Goal: Transaction & Acquisition: Purchase product/service

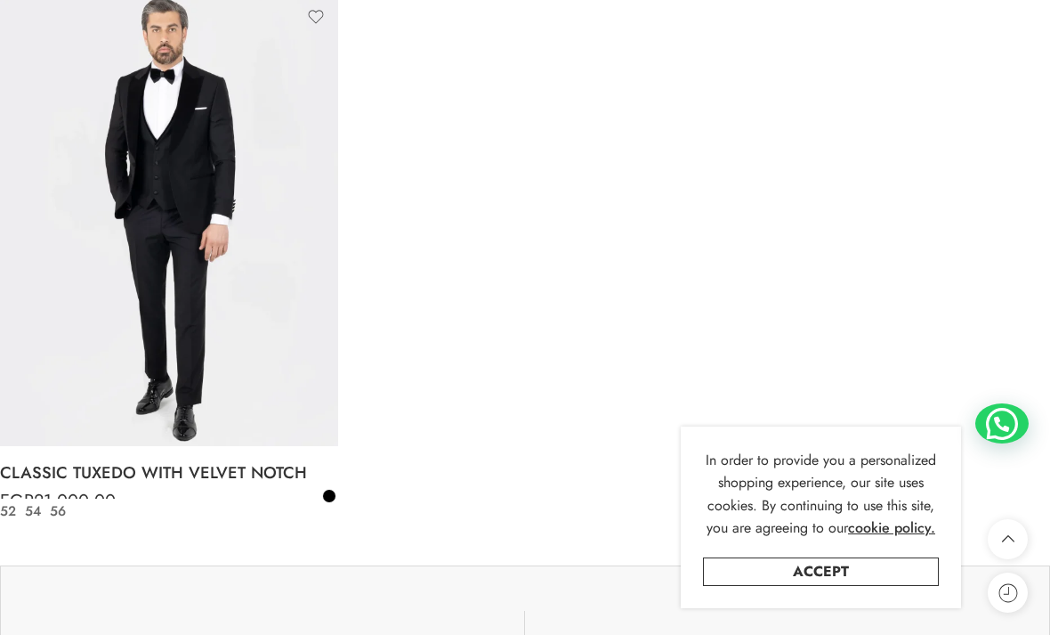
click at [98, 204] on img at bounding box center [169, 220] width 338 height 451
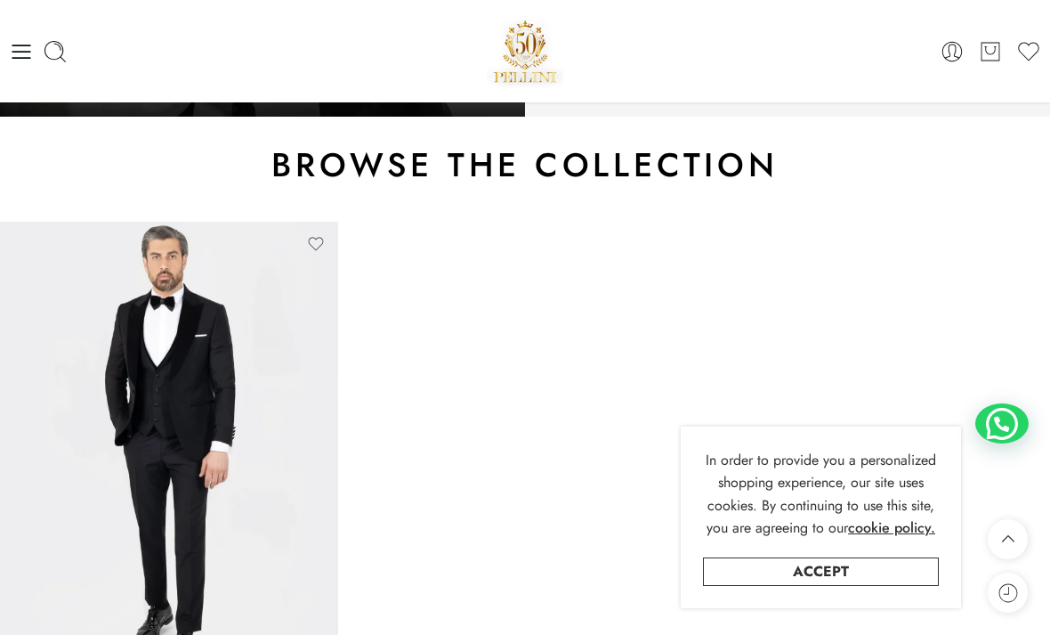
scroll to position [528, 0]
click at [18, 61] on icon at bounding box center [21, 51] width 25 height 25
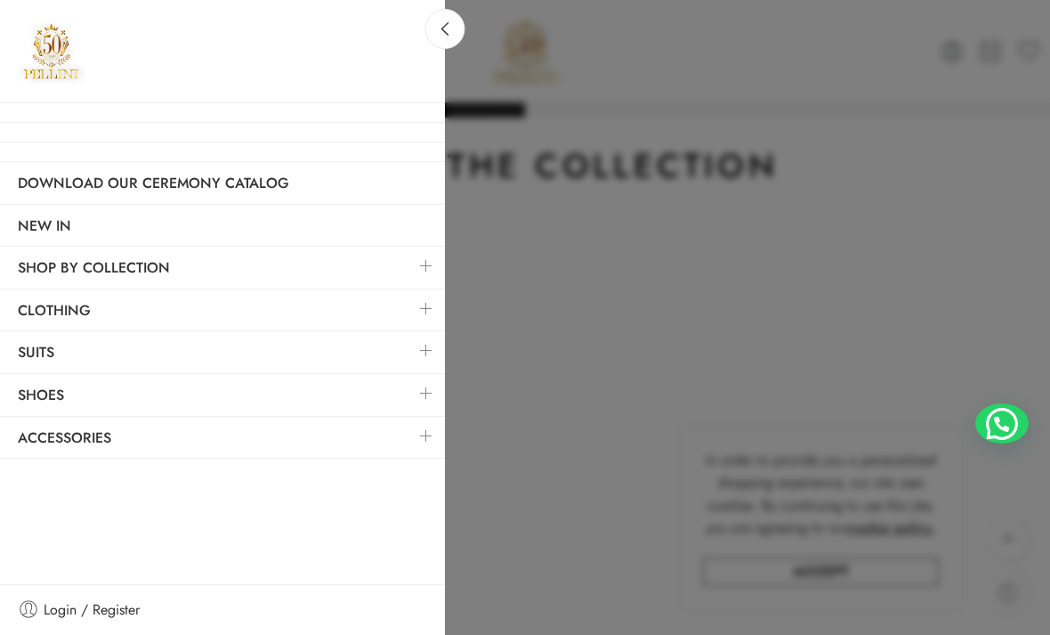
click at [28, 269] on link "SHOP BY COLLECTION" at bounding box center [222, 267] width 445 height 41
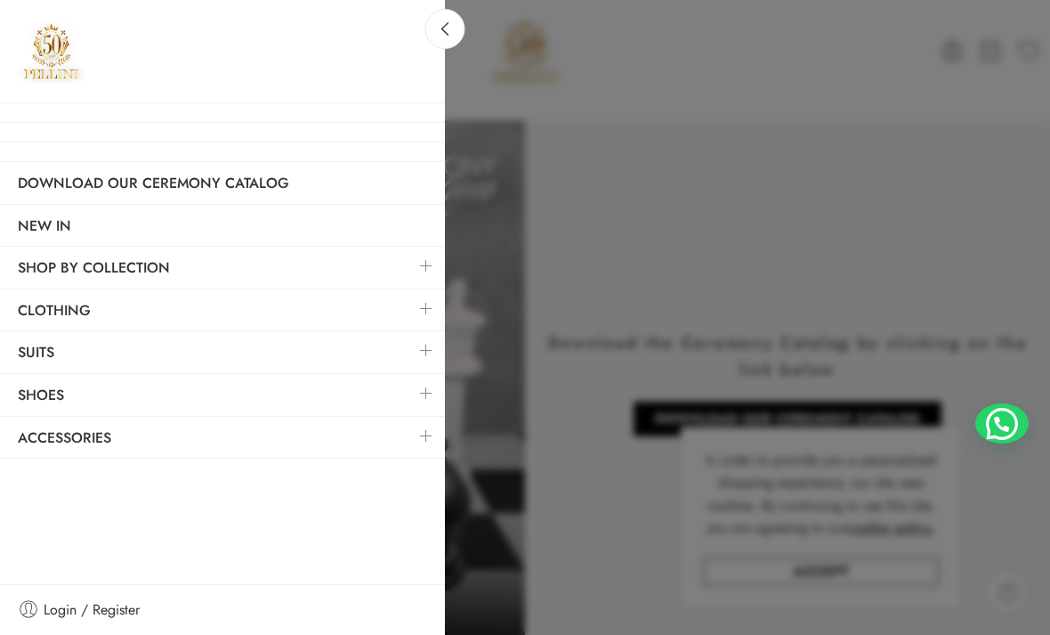
click at [423, 270] on link at bounding box center [426, 266] width 37 height 38
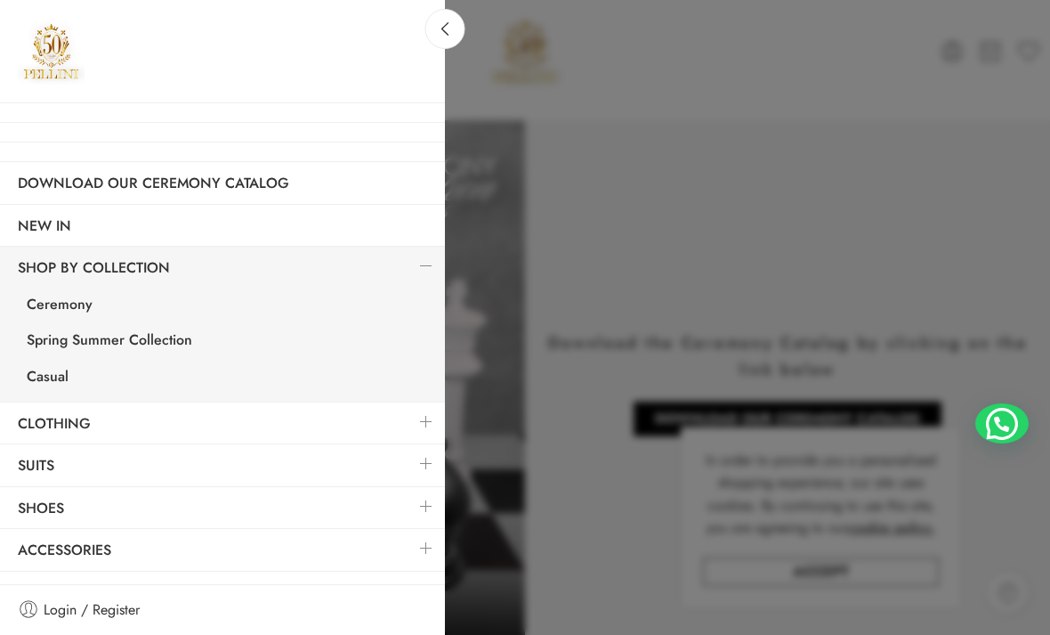
click at [1024, 267] on div at bounding box center [525, 317] width 1050 height 635
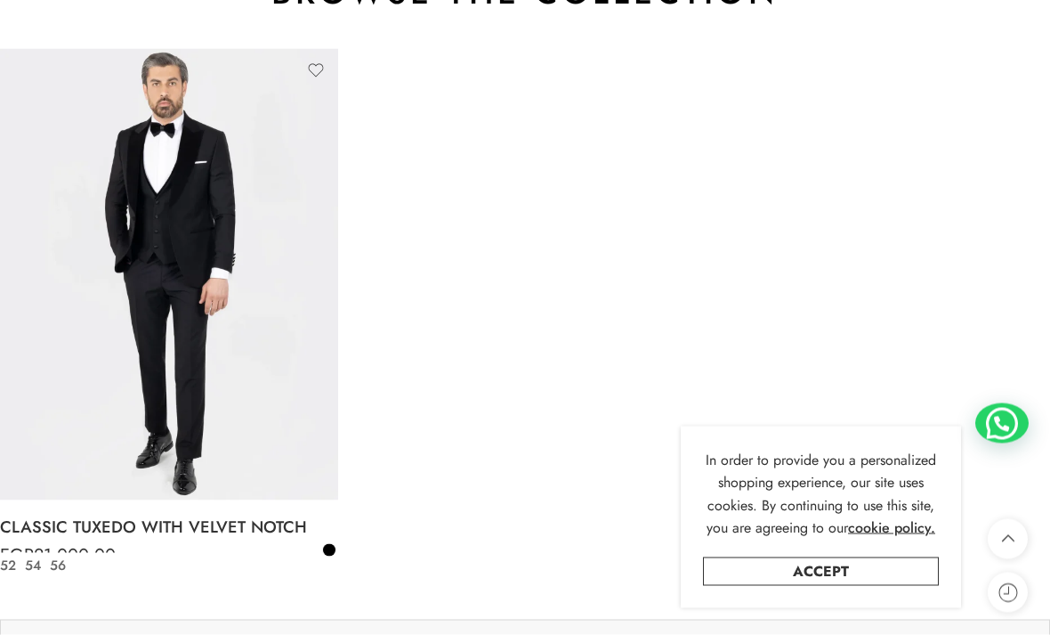
scroll to position [702, 0]
click at [118, 419] on img at bounding box center [169, 273] width 338 height 451
click at [77, 511] on link "CLASSIC TUXEDO WITH VELVET NOTCH" at bounding box center [169, 526] width 338 height 36
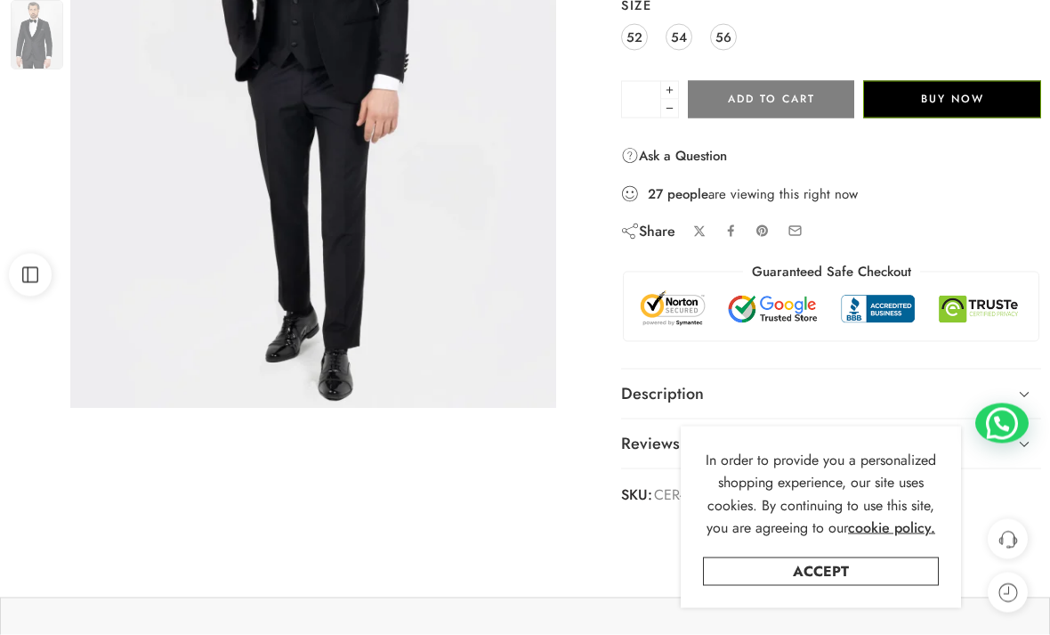
scroll to position [393, 0]
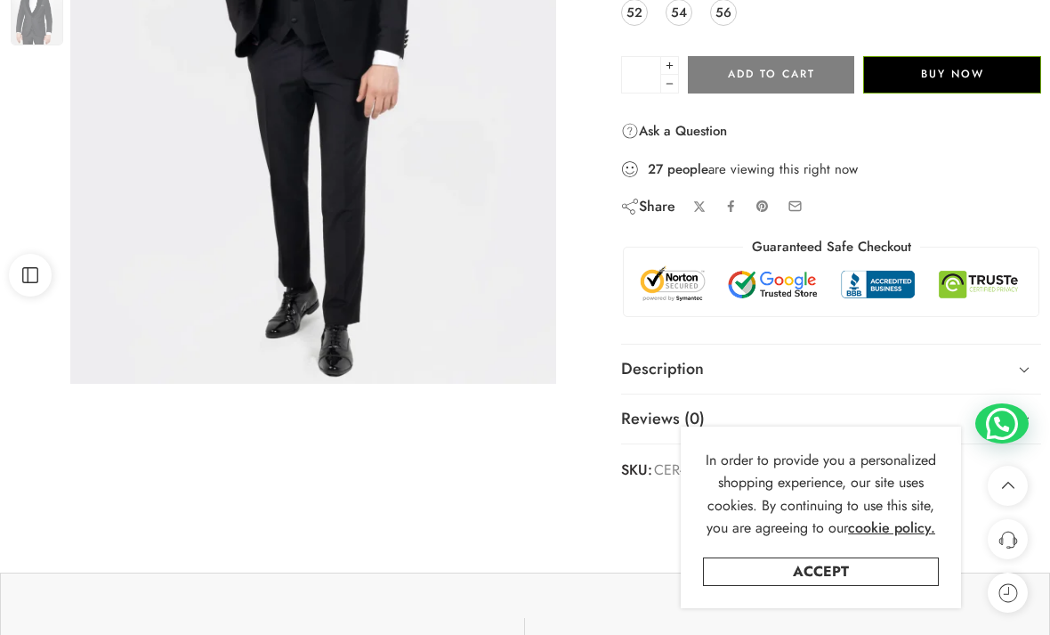
click at [1000, 374] on link "Description" at bounding box center [831, 369] width 420 height 50
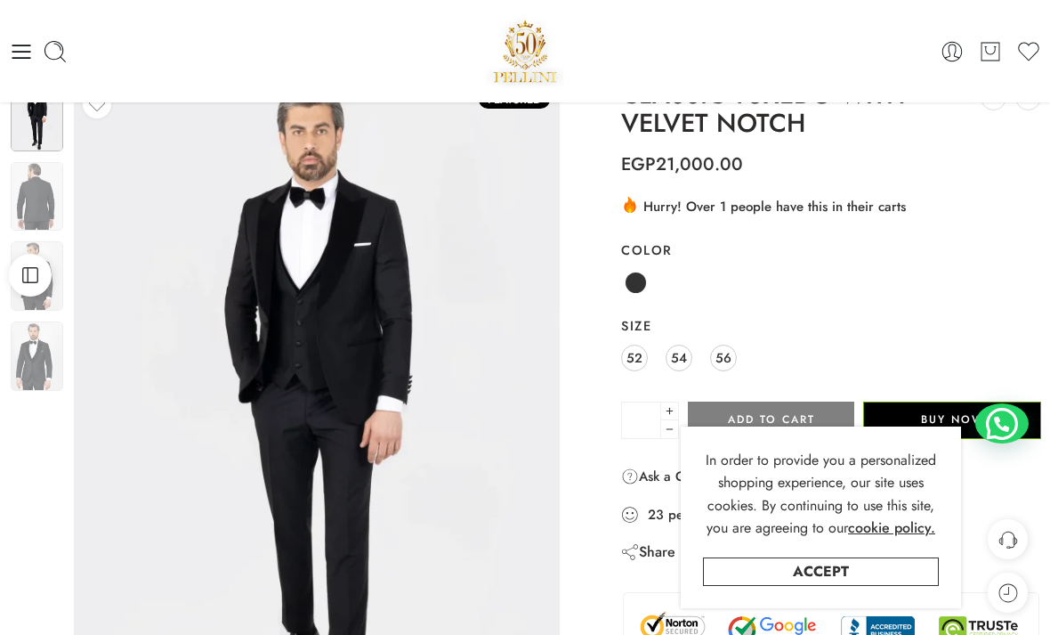
scroll to position [47, 0]
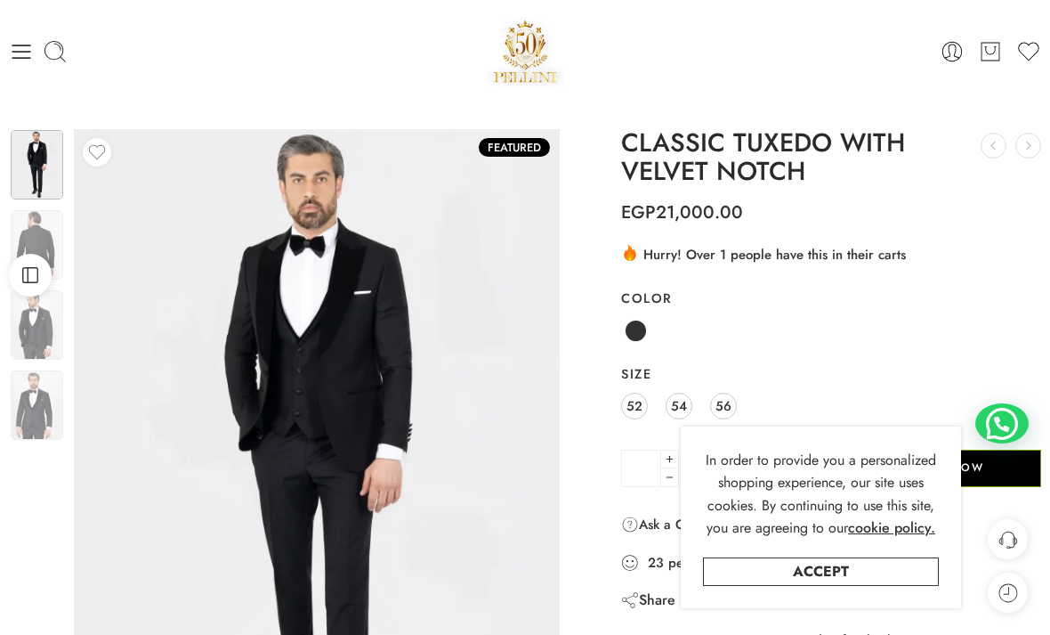
click at [879, 574] on link "Accept" at bounding box center [821, 571] width 236 height 28
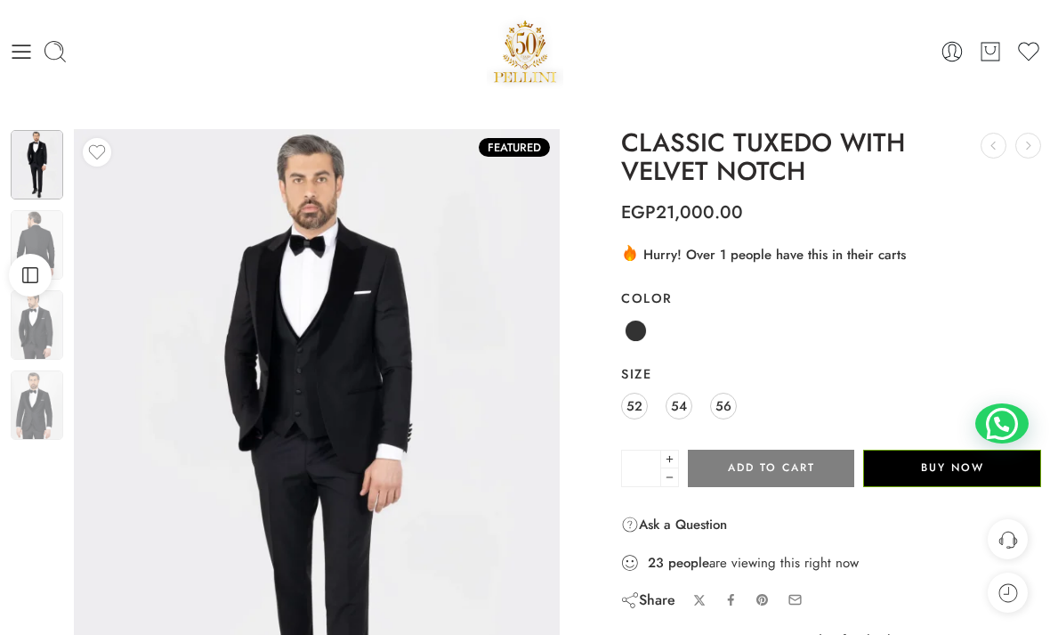
click at [11, 62] on icon at bounding box center [21, 51] width 25 height 25
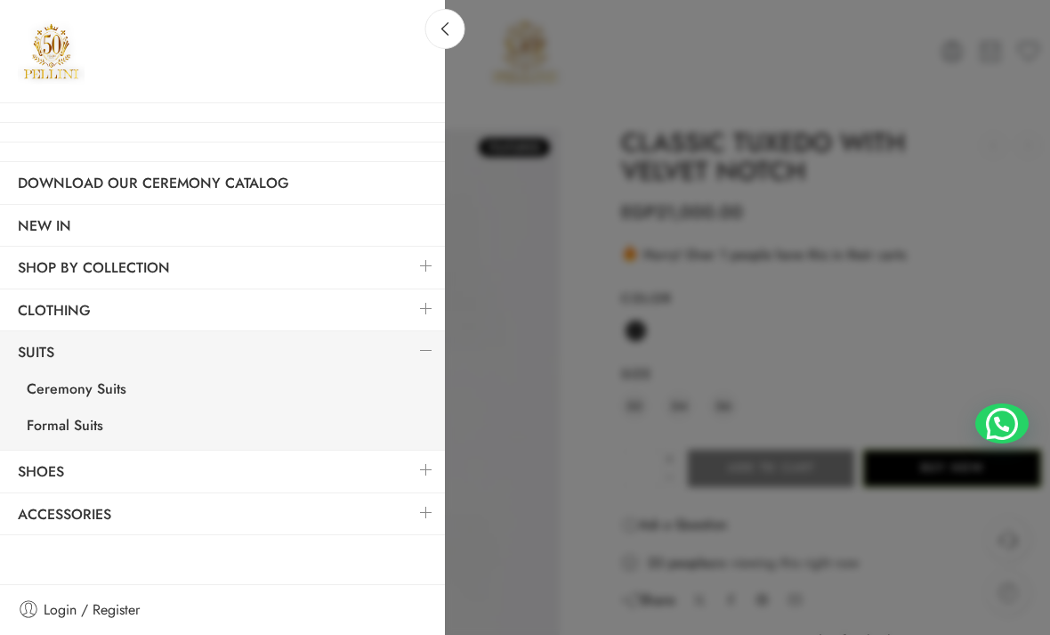
click at [49, 417] on link "Formal Suits" at bounding box center [227, 427] width 436 height 36
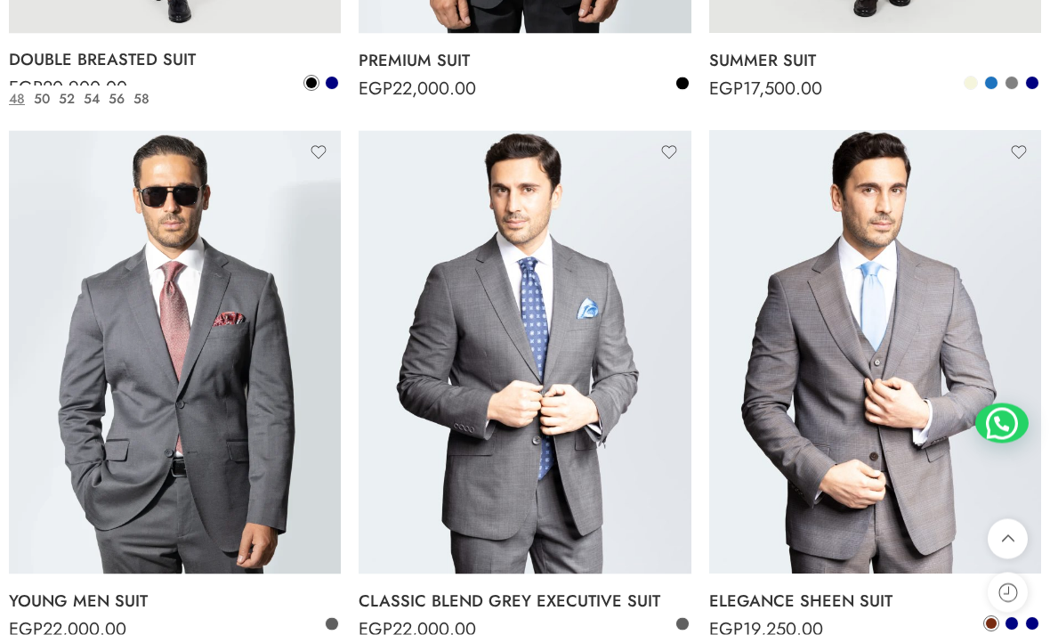
scroll to position [1266, 0]
click at [60, 377] on img at bounding box center [175, 351] width 332 height 443
click at [107, 454] on img at bounding box center [175, 351] width 332 height 443
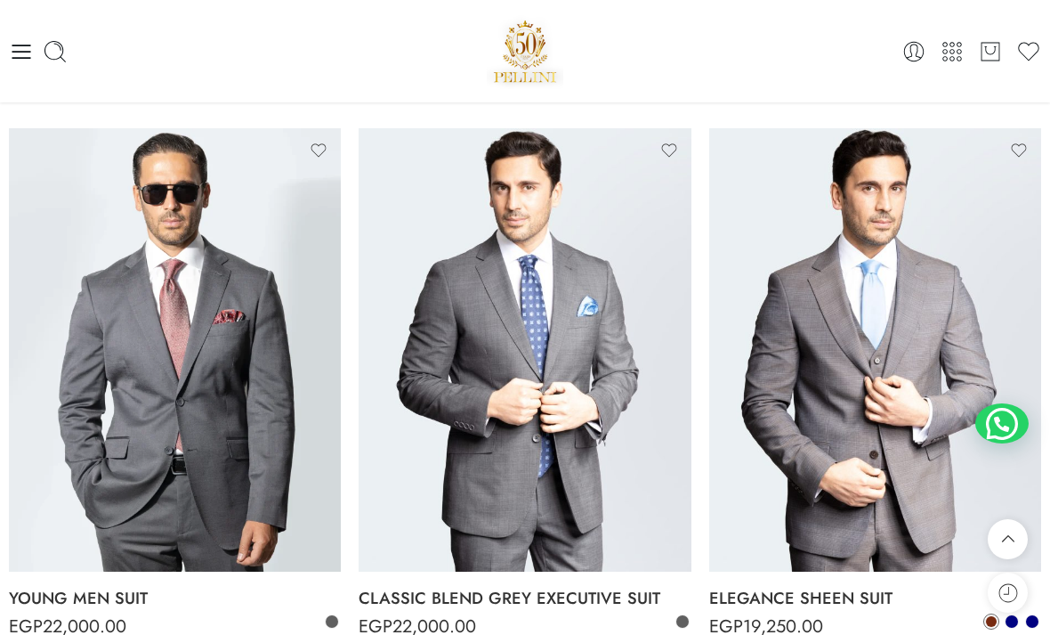
scroll to position [1265, 0]
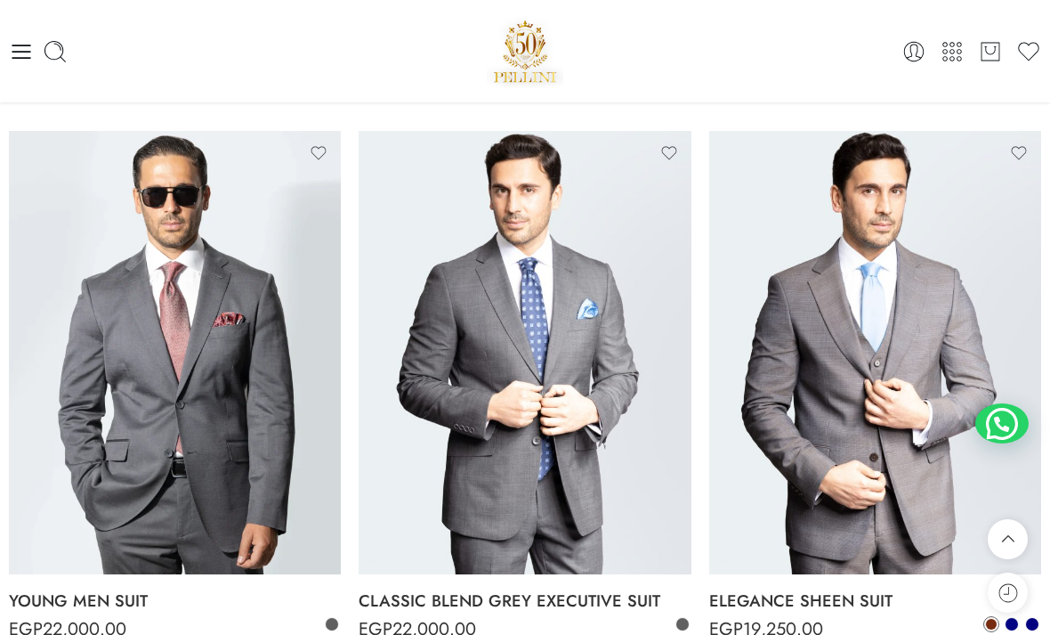
click at [28, 54] on icon at bounding box center [21, 51] width 25 height 25
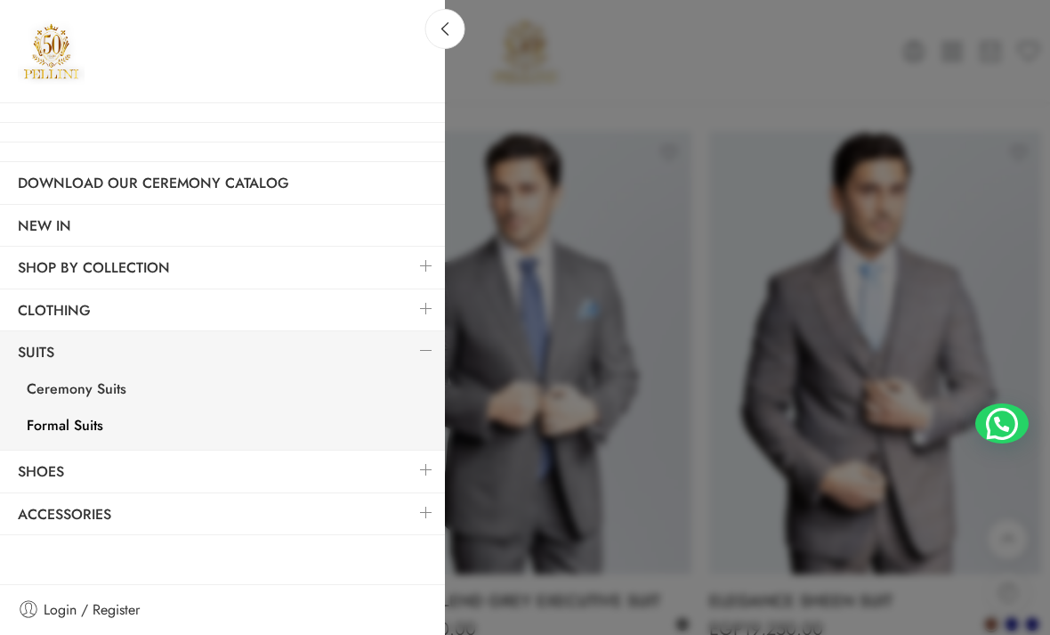
click at [43, 458] on link "Shoes" at bounding box center [222, 471] width 445 height 41
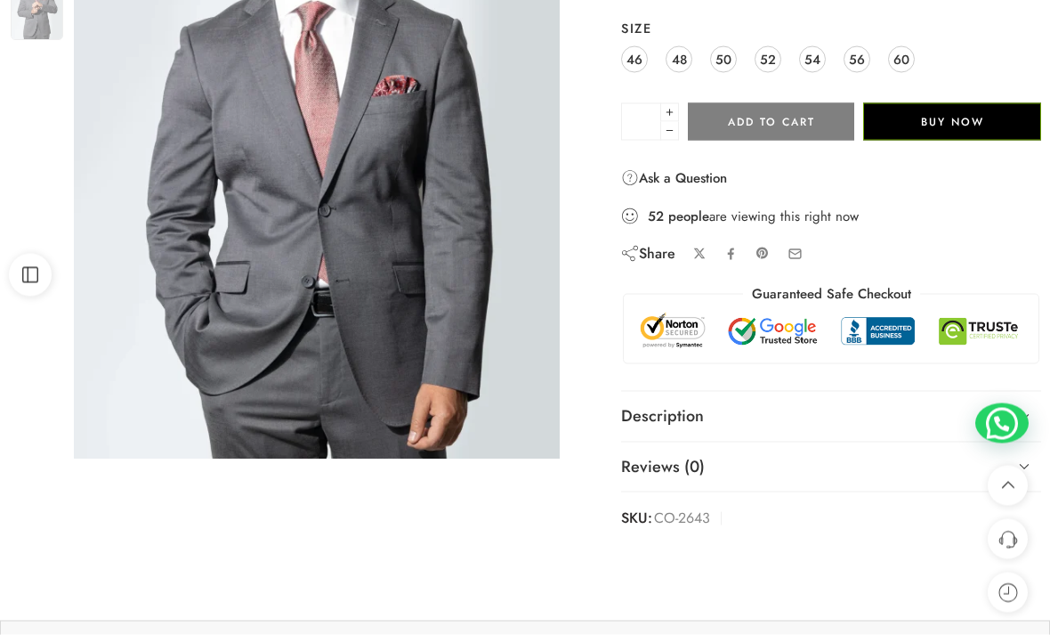
scroll to position [319, 0]
click at [771, 426] on link "Description" at bounding box center [831, 416] width 420 height 50
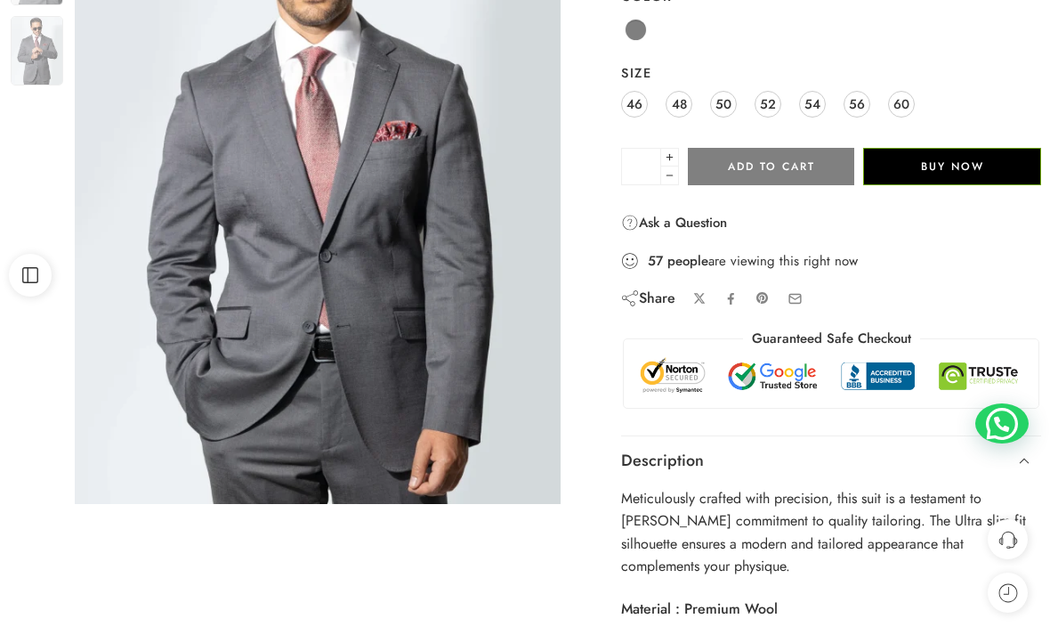
scroll to position [278, 0]
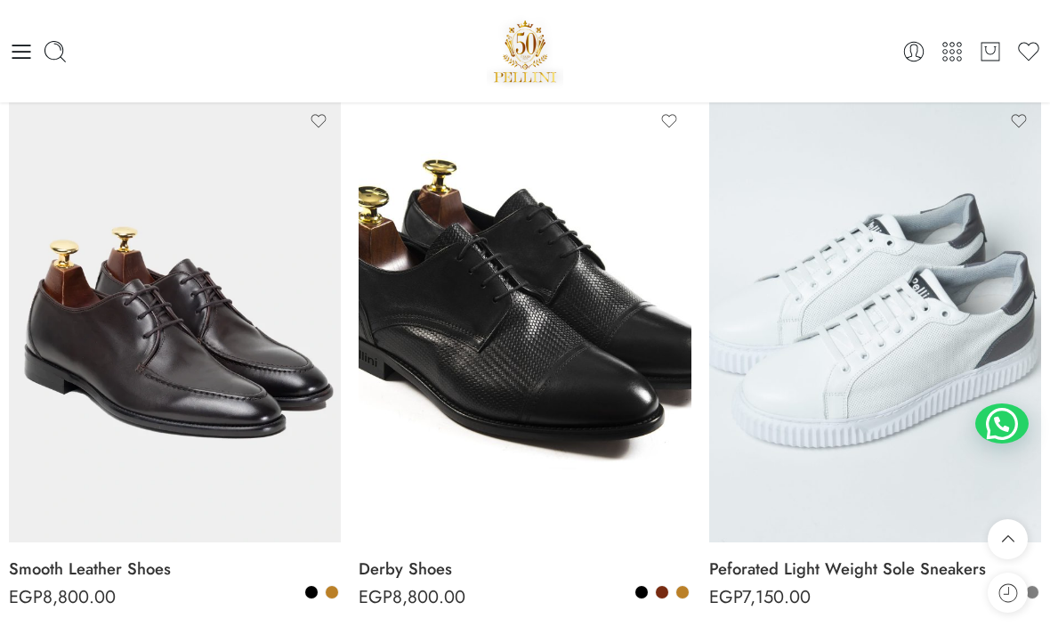
scroll to position [3470, 0]
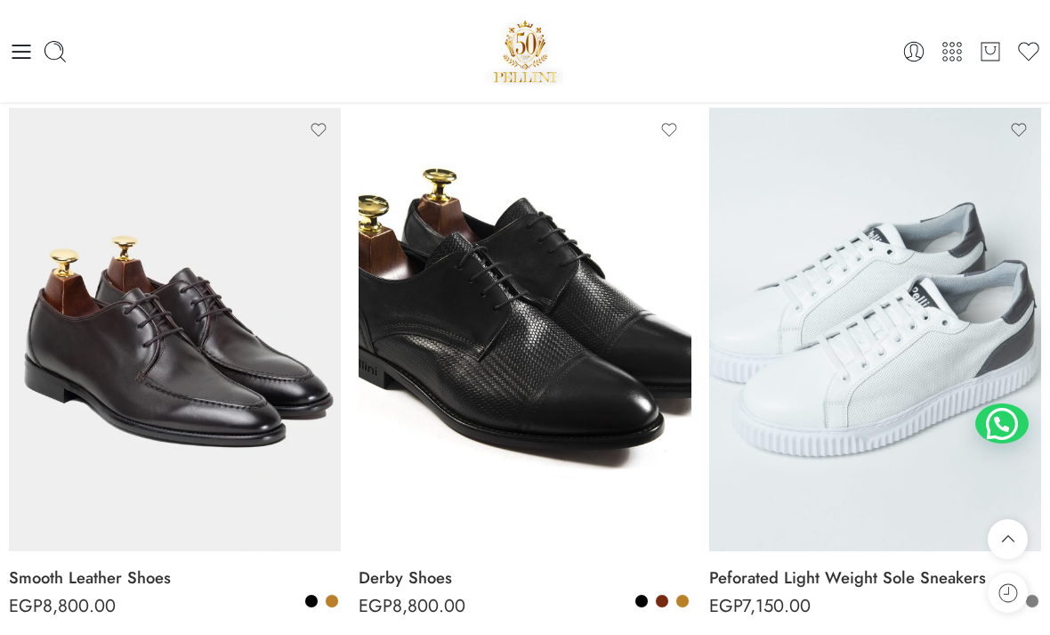
click at [21, 49] on icon at bounding box center [21, 51] width 25 height 25
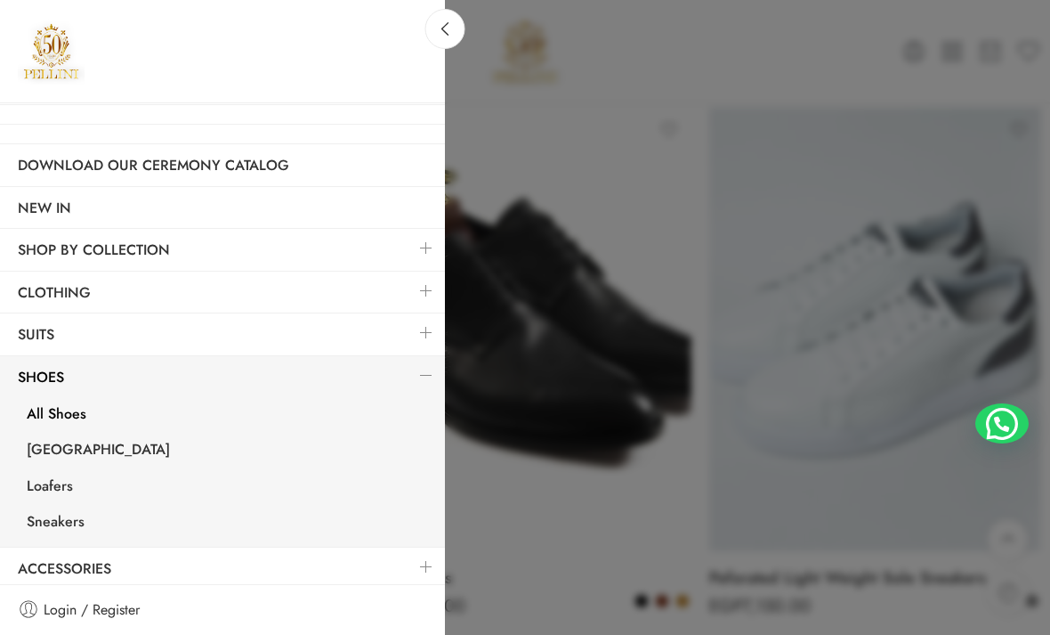
scroll to position [17, 0]
click at [85, 559] on link "Accessories" at bounding box center [222, 569] width 445 height 41
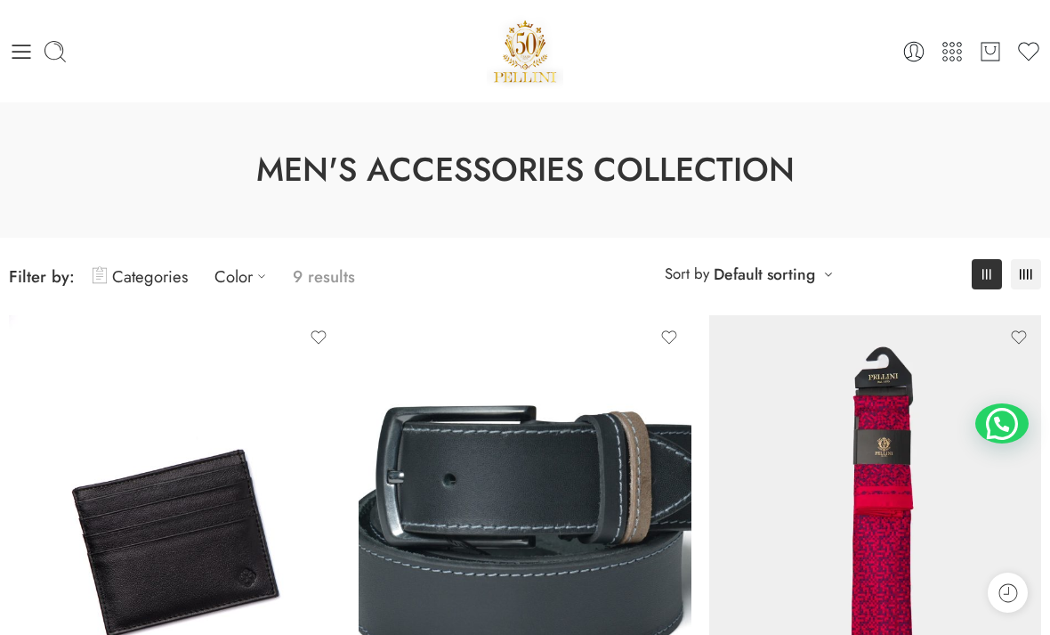
click at [38, 78] on div "0 Cart 0 Wishlist" at bounding box center [525, 51] width 1032 height 76
click at [20, 63] on icon at bounding box center [21, 51] width 25 height 25
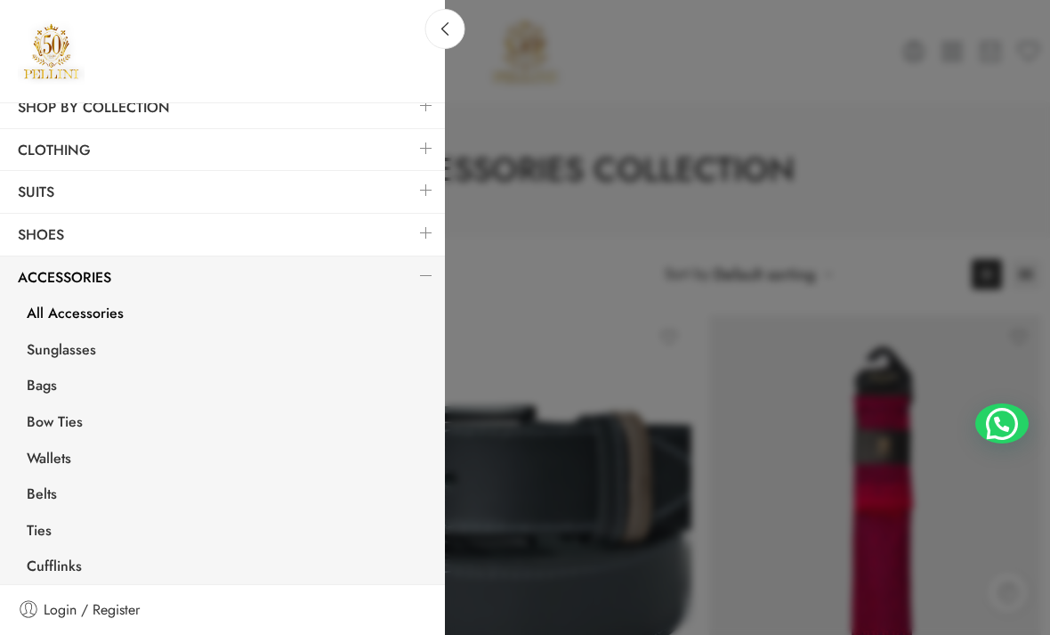
scroll to position [159, 0]
click at [36, 521] on link "Ties" at bounding box center [227, 533] width 436 height 36
